Goal: Check status: Check status

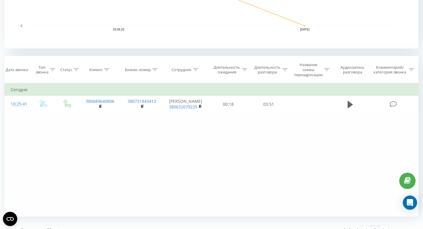
scroll to position [210, 0]
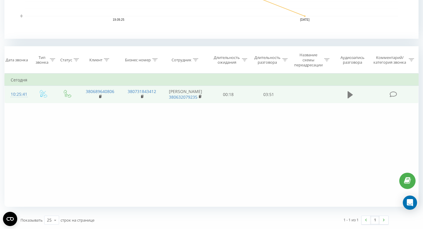
click at [348, 98] on icon at bounding box center [349, 94] width 5 height 7
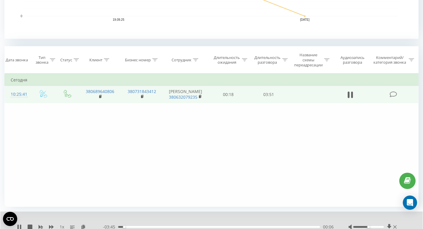
click at [128, 227] on div "00:06" at bounding box center [219, 227] width 202 height 2
click at [124, 226] on div "00:07" at bounding box center [219, 227] width 202 height 2
click at [120, 226] on div "00:30" at bounding box center [219, 227] width 202 height 2
click at [18, 226] on icon at bounding box center [18, 227] width 1 height 5
click at [137, 227] on div "00:07" at bounding box center [219, 227] width 202 height 2
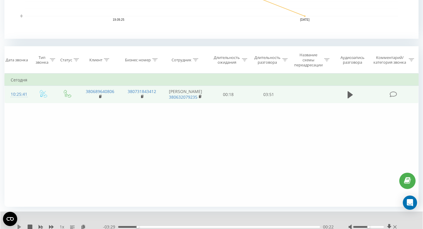
click at [18, 227] on icon at bounding box center [20, 227] width 4 height 5
click at [151, 227] on div "00:34" at bounding box center [219, 227] width 202 height 2
click at [155, 227] on div "00:42" at bounding box center [219, 227] width 202 height 2
click at [18, 225] on icon at bounding box center [18, 227] width 1 height 5
click at [20, 226] on icon at bounding box center [19, 227] width 5 height 5
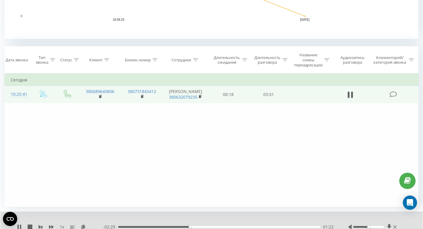
click at [119, 225] on div "- 02:29 01:22 01:22" at bounding box center [218, 227] width 231 height 6
click at [119, 228] on div "01:23" at bounding box center [219, 227] width 202 height 2
click at [125, 226] on div "00:06" at bounding box center [219, 227] width 202 height 2
click at [230, 227] on div "02:08" at bounding box center [219, 227] width 202 height 2
click at [209, 227] on div "02:10" at bounding box center [219, 227] width 202 height 2
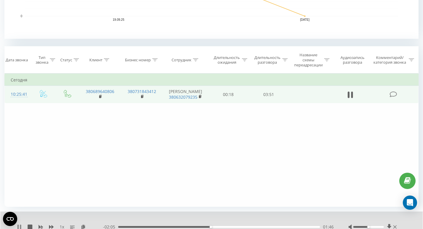
click at [18, 225] on icon at bounding box center [18, 227] width 1 height 5
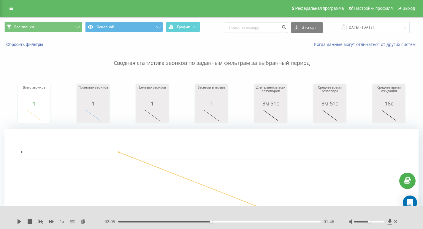
scroll to position [0, 0]
